Goal: Find specific page/section: Find specific page/section

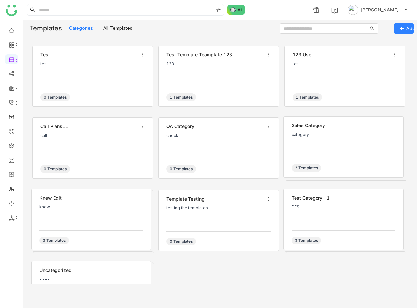
click at [119, 40] on div "test test 0 Templates test template teamplate 123 123 1 Templates 123 user test…" at bounding box center [220, 172] width 394 height 272
click at [118, 28] on button "All Templates" at bounding box center [117, 28] width 29 height 7
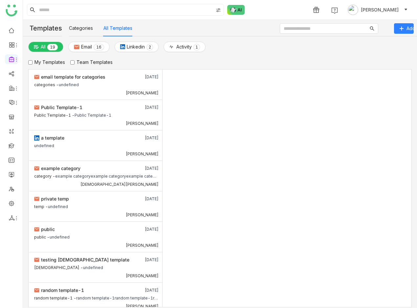
click at [68, 26] on nz-tabset "Categories All Templates test test 0 Templates test template teamplate 123 123 …" at bounding box center [220, 164] width 394 height 288
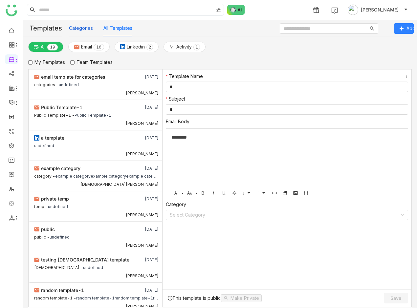
click at [86, 29] on button "Categories" at bounding box center [81, 28] width 24 height 7
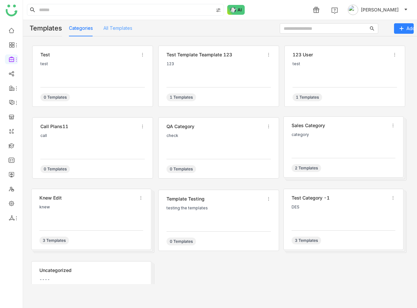
click at [116, 32] on div "All Templates" at bounding box center [117, 28] width 29 height 16
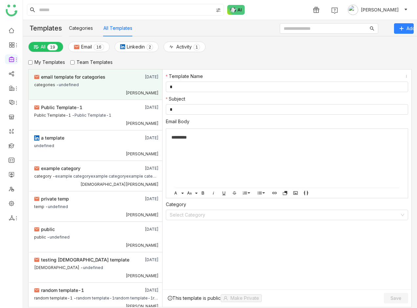
click at [120, 94] on div "[PERSON_NAME]" at bounding box center [96, 92] width 124 height 7
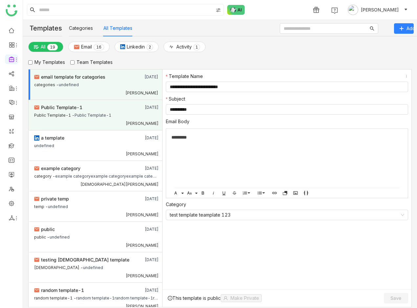
click at [119, 119] on div "Public Template-1 - Public Template-1" at bounding box center [96, 115] width 124 height 8
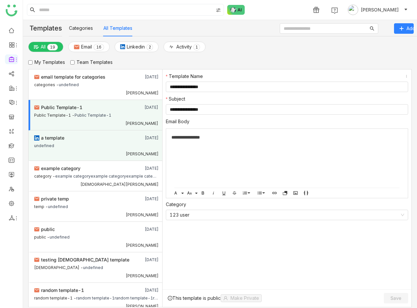
click at [118, 142] on div "a template" at bounding box center [83, 137] width 99 height 7
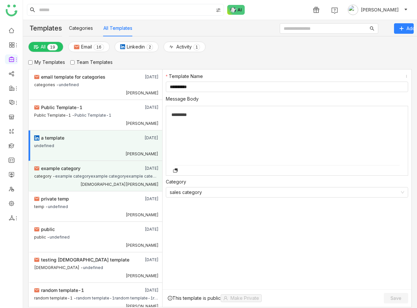
click at [124, 172] on div "example category" at bounding box center [83, 168] width 99 height 7
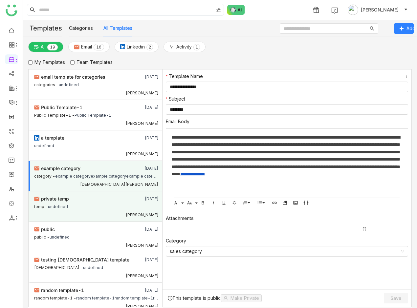
click at [114, 203] on div "private temp" at bounding box center [83, 198] width 99 height 7
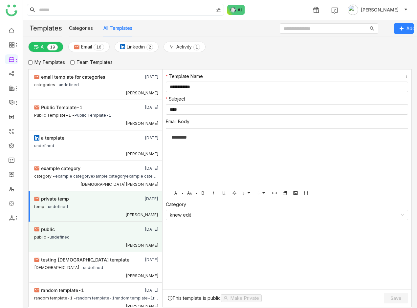
click at [111, 233] on div "public" at bounding box center [83, 229] width 99 height 7
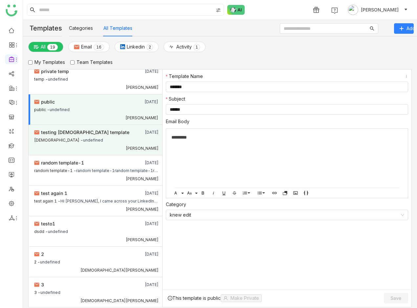
scroll to position [135, 0]
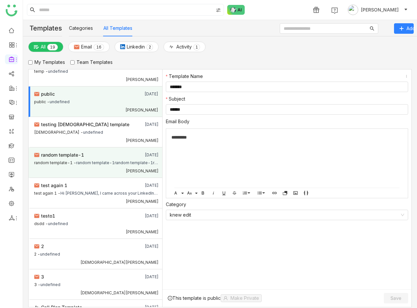
click at [108, 159] on div "random template-1" at bounding box center [83, 155] width 99 height 7
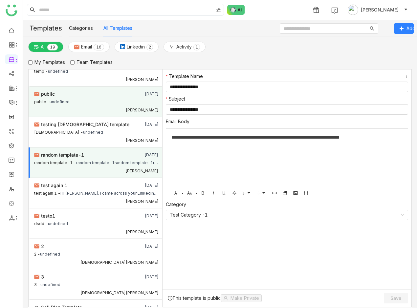
click at [91, 106] on div "public - undefined" at bounding box center [96, 102] width 124 height 8
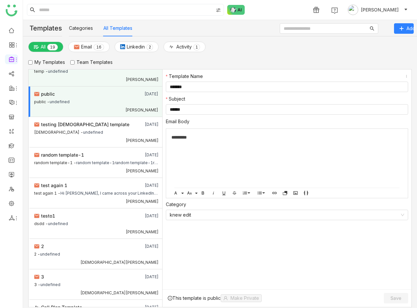
click at [76, 82] on div "[PERSON_NAME]" at bounding box center [96, 78] width 124 height 7
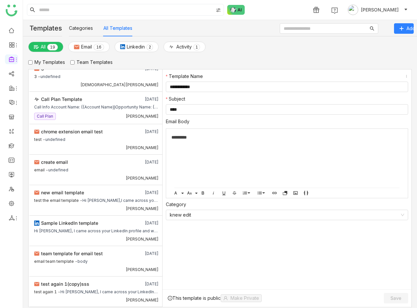
scroll to position [403, 0]
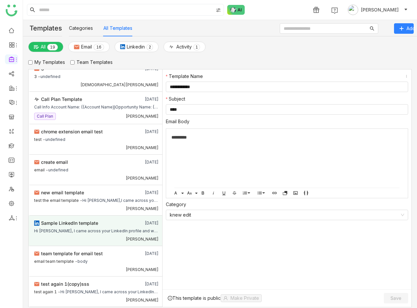
click at [114, 220] on div "Sample LinkedIn template" at bounding box center [83, 223] width 99 height 7
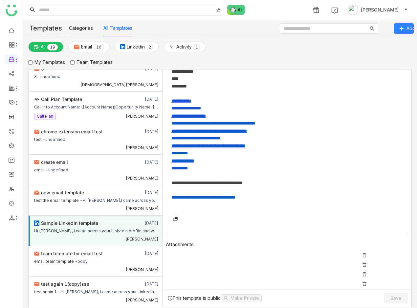
scroll to position [204, 0]
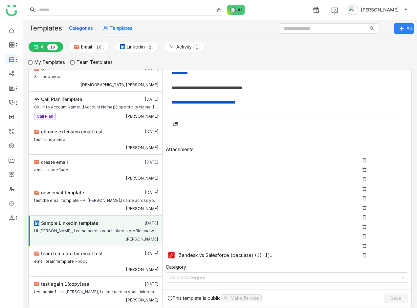
click at [83, 29] on button "Categories" at bounding box center [81, 28] width 24 height 7
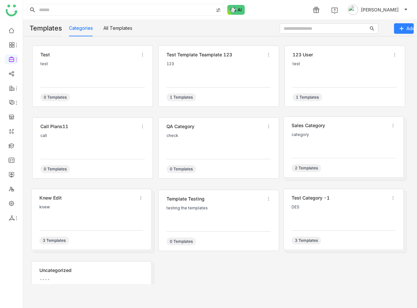
click at [3, 29] on ul at bounding box center [11, 124] width 23 height 207
click at [11, 31] on link at bounding box center [12, 30] width 6 height 6
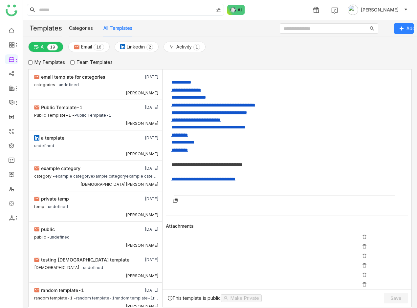
scroll to position [128, 0]
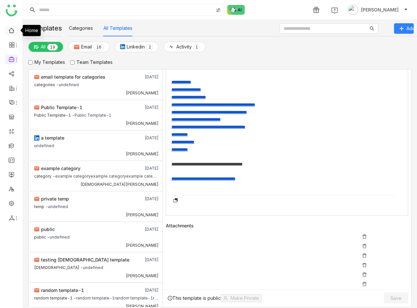
click at [11, 33] on link at bounding box center [12, 30] width 6 height 6
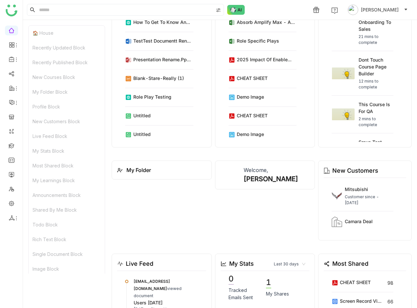
scroll to position [225, 0]
